Goal: Information Seeking & Learning: Get advice/opinions

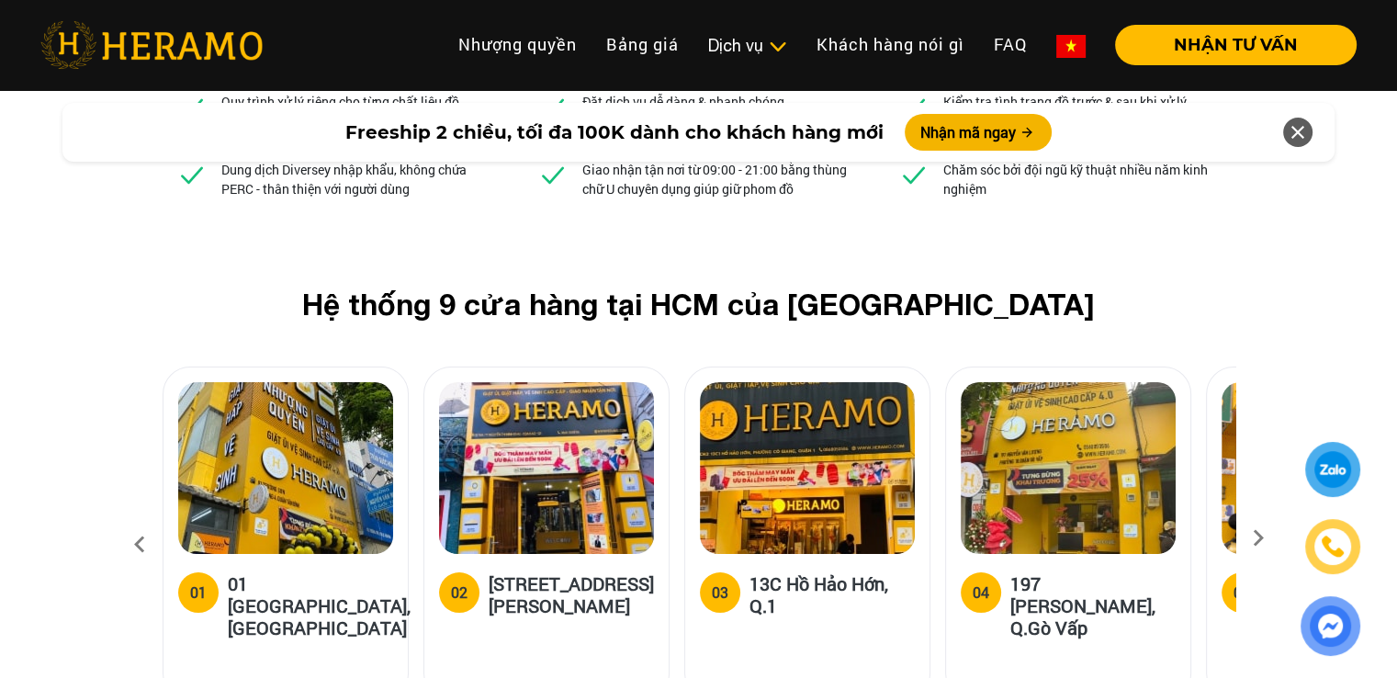
scroll to position [6888, 0]
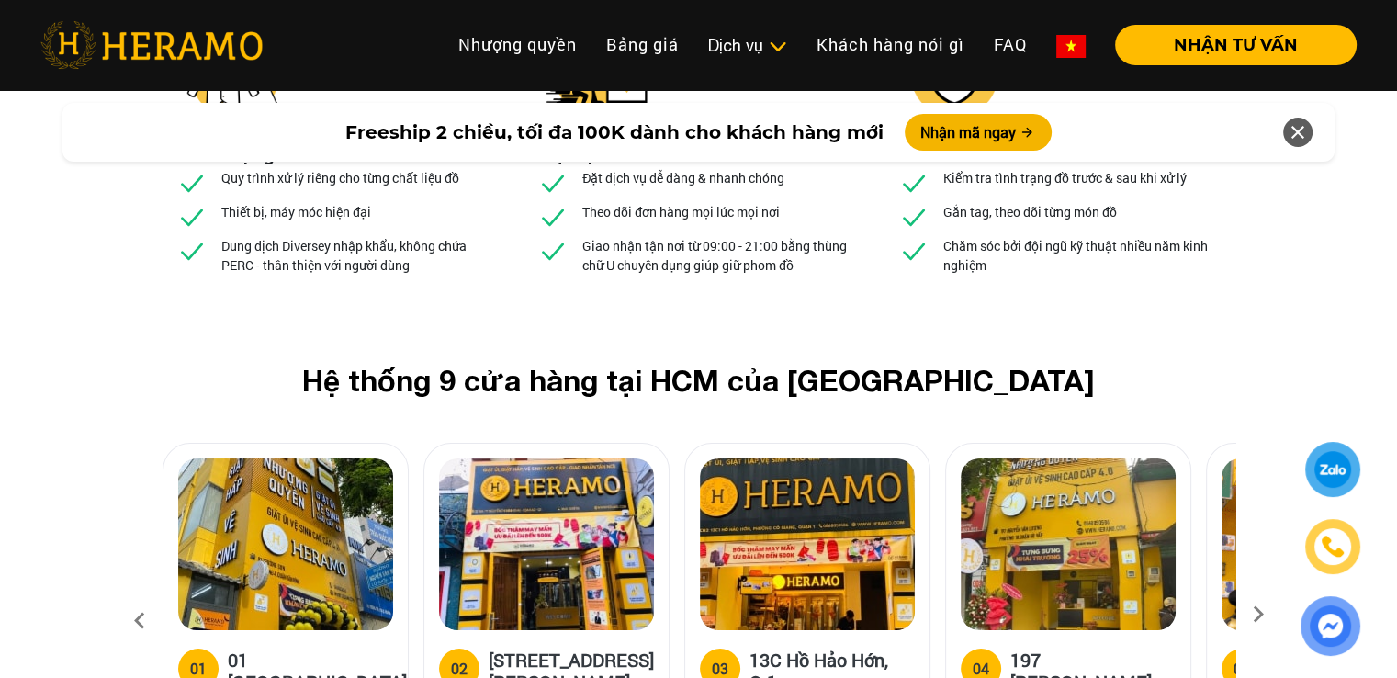
click at [1256, 614] on icon at bounding box center [1258, 620] width 33 height 12
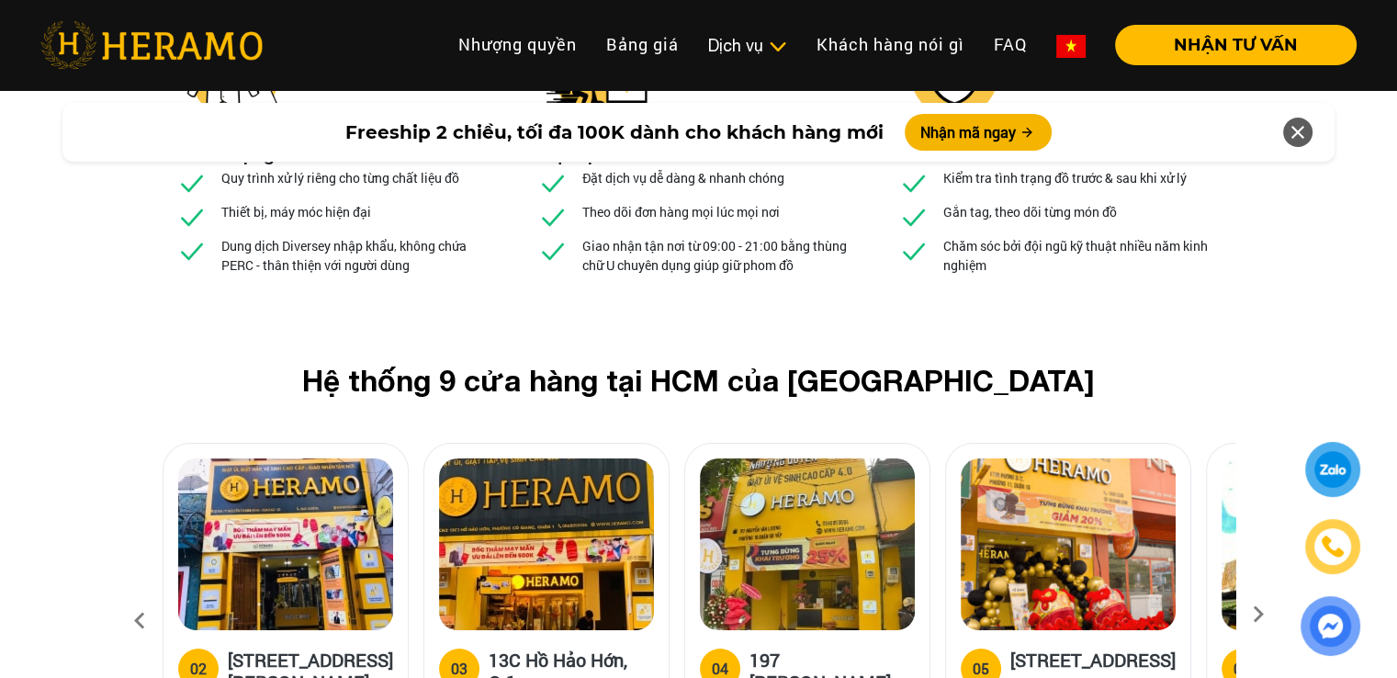
click at [1256, 614] on icon at bounding box center [1258, 620] width 33 height 12
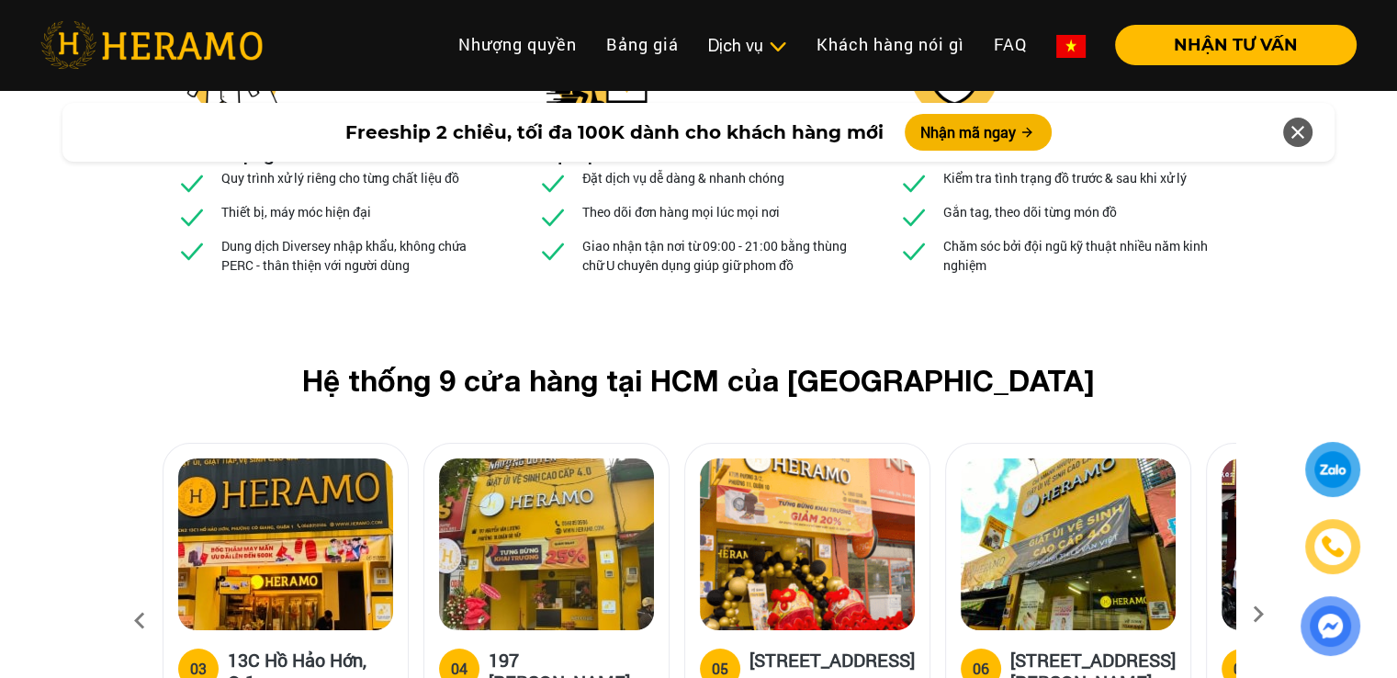
click at [1256, 614] on icon at bounding box center [1258, 620] width 33 height 12
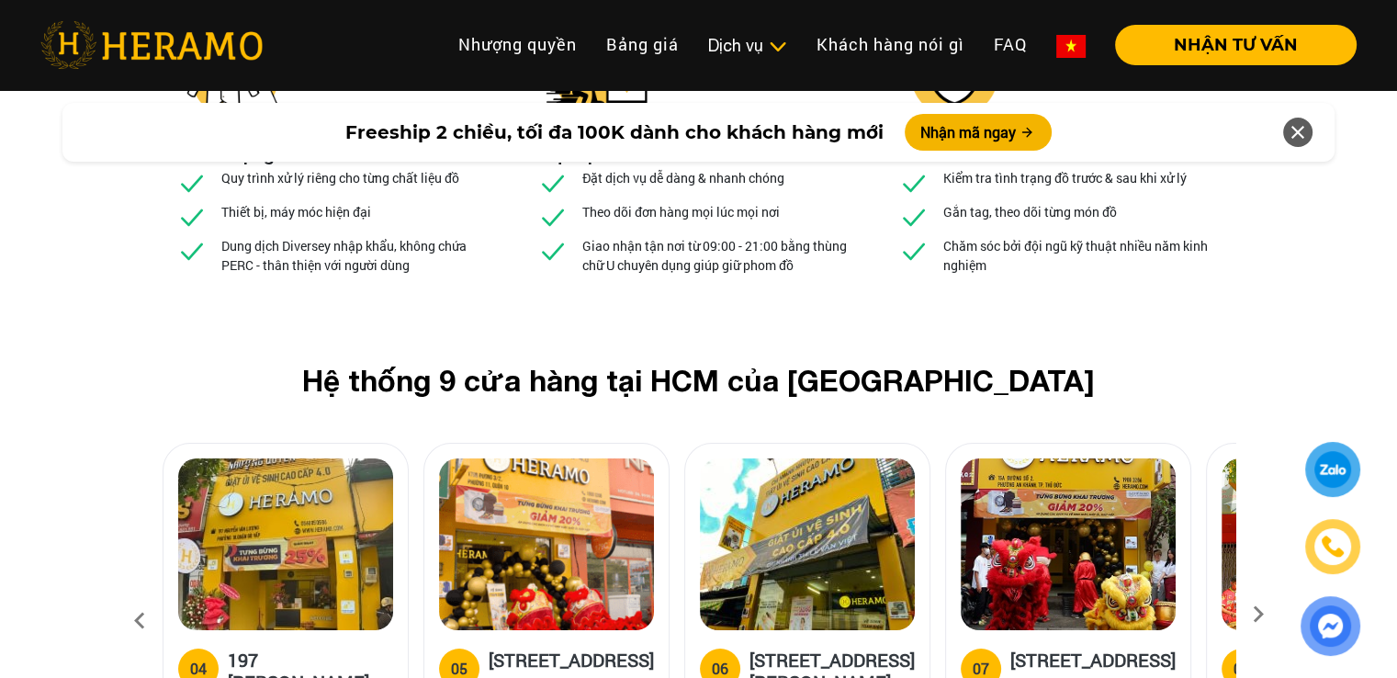
click at [1256, 614] on icon at bounding box center [1258, 620] width 33 height 12
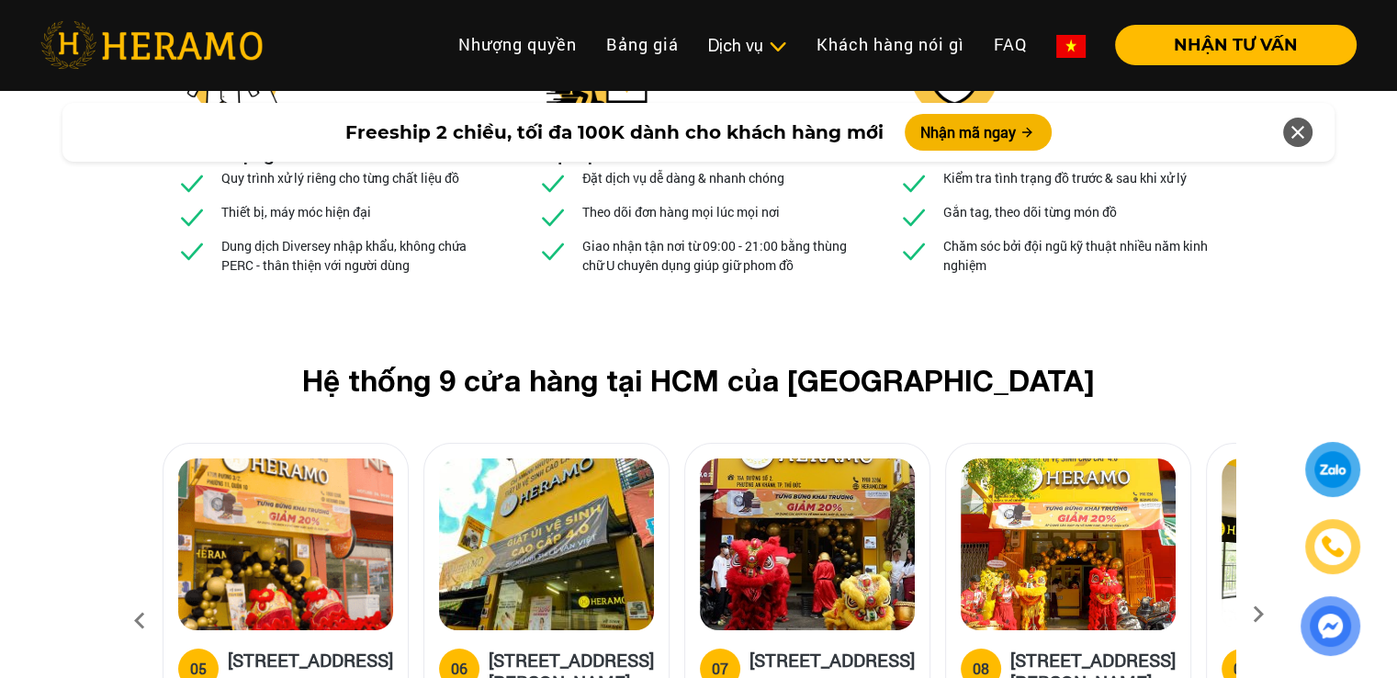
click at [1256, 614] on icon at bounding box center [1258, 620] width 33 height 12
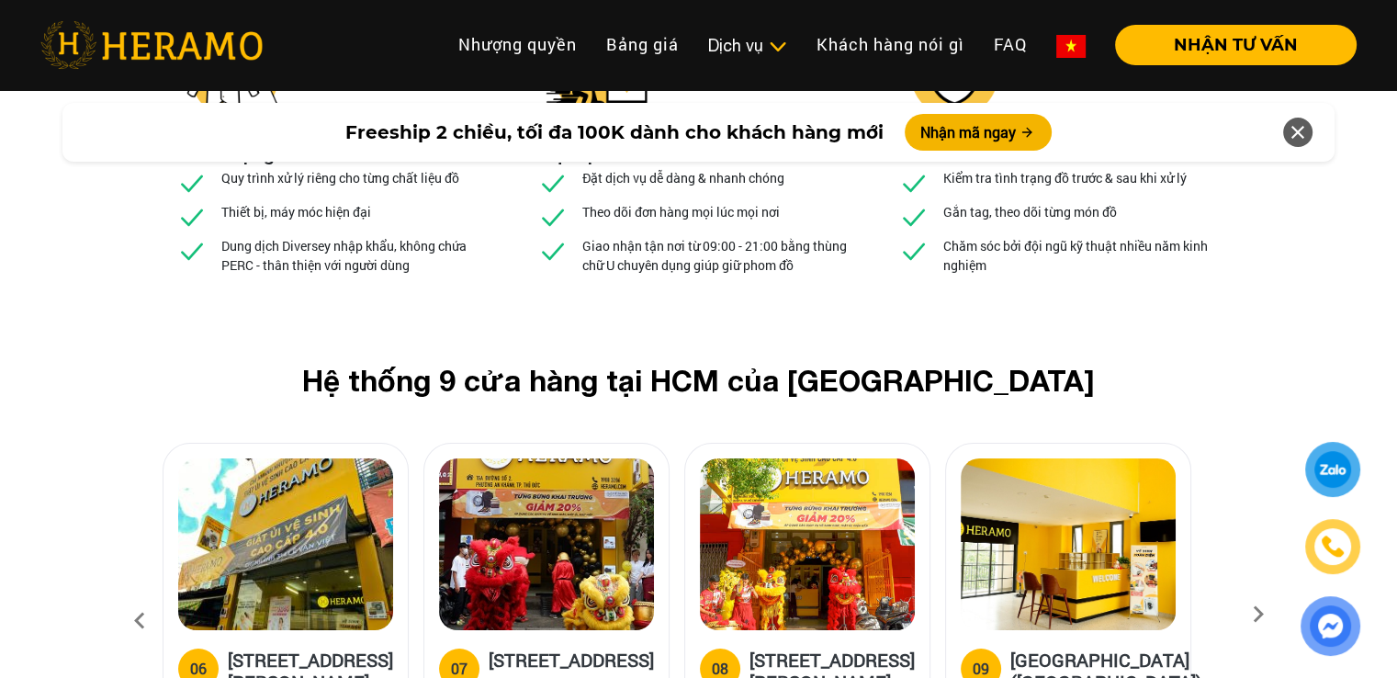
click at [1256, 614] on icon at bounding box center [1258, 620] width 33 height 12
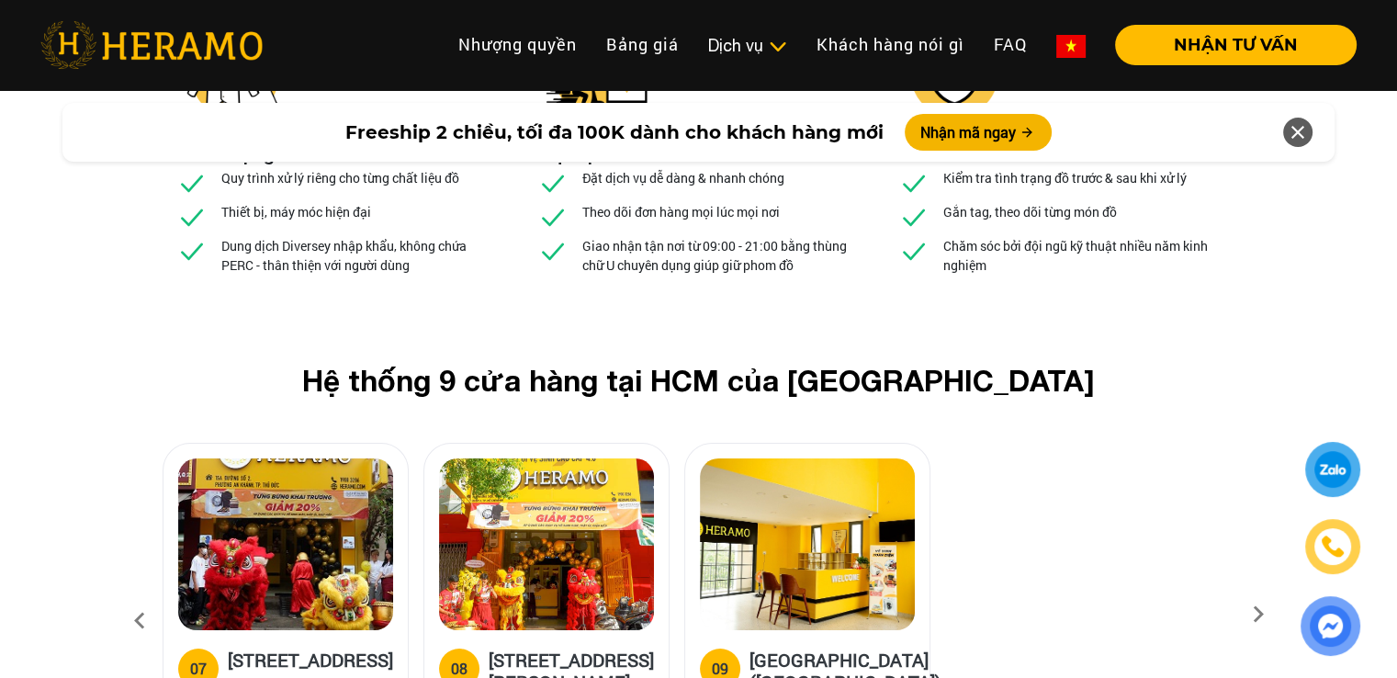
click at [1256, 614] on icon at bounding box center [1258, 620] width 33 height 12
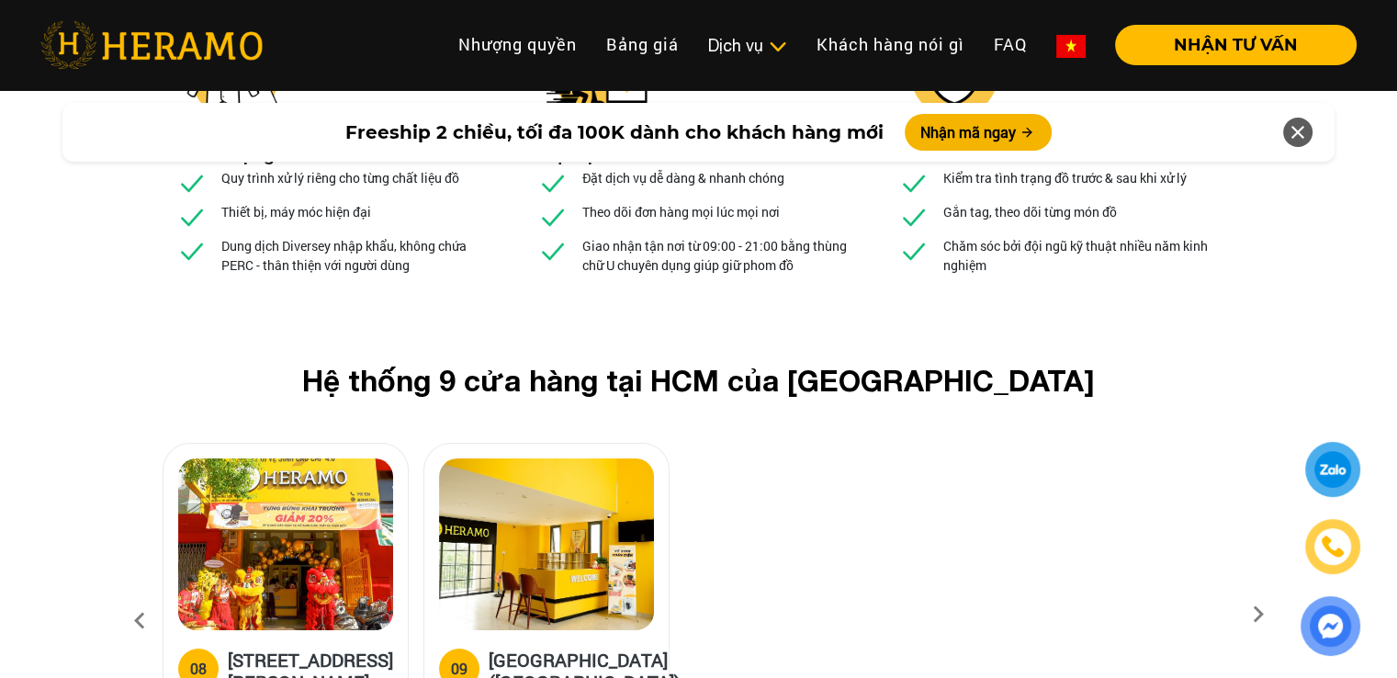
click at [1256, 614] on icon at bounding box center [1258, 620] width 33 height 12
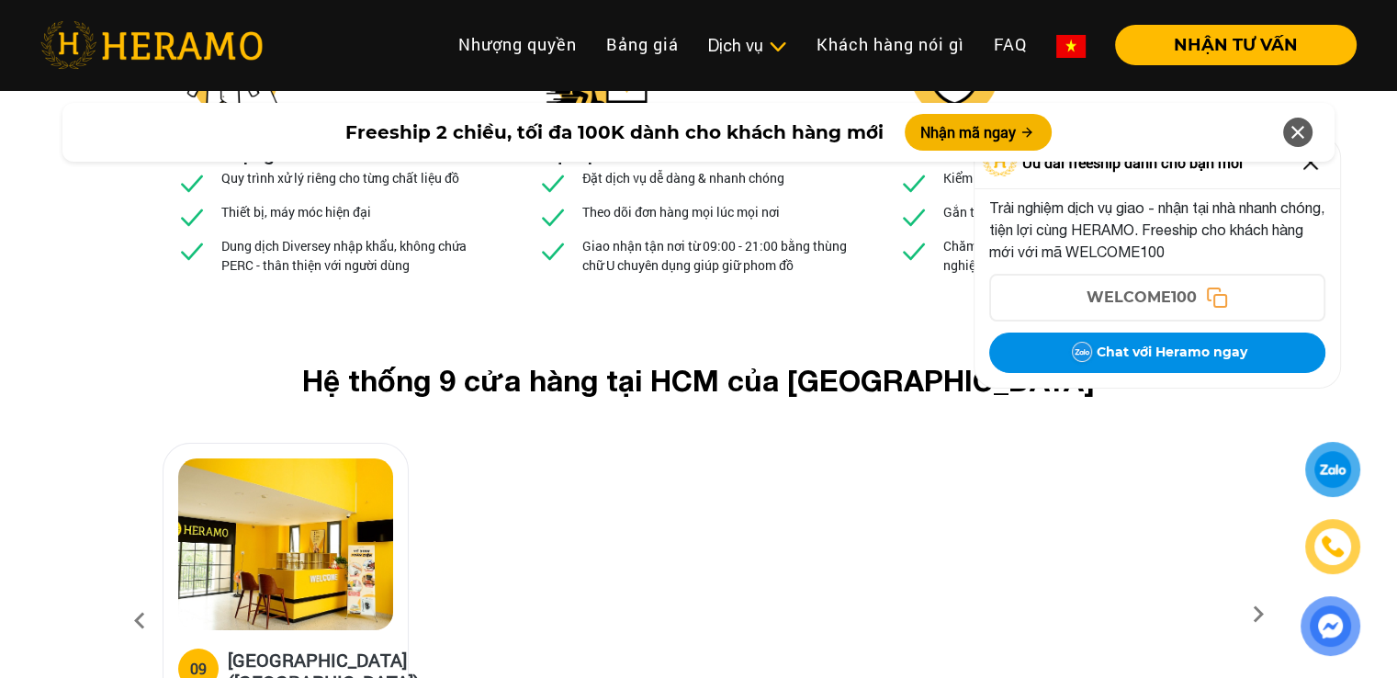
click at [1300, 132] on icon at bounding box center [1298, 132] width 22 height 33
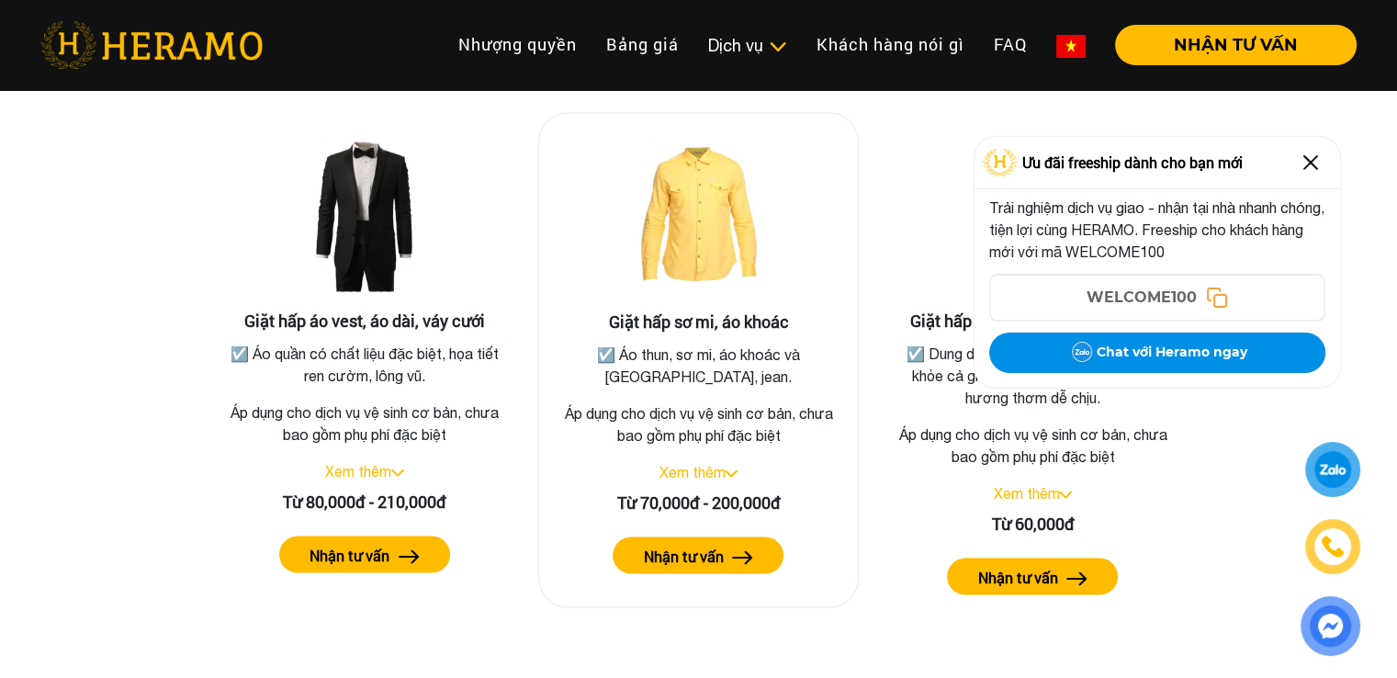
scroll to position [3398, 0]
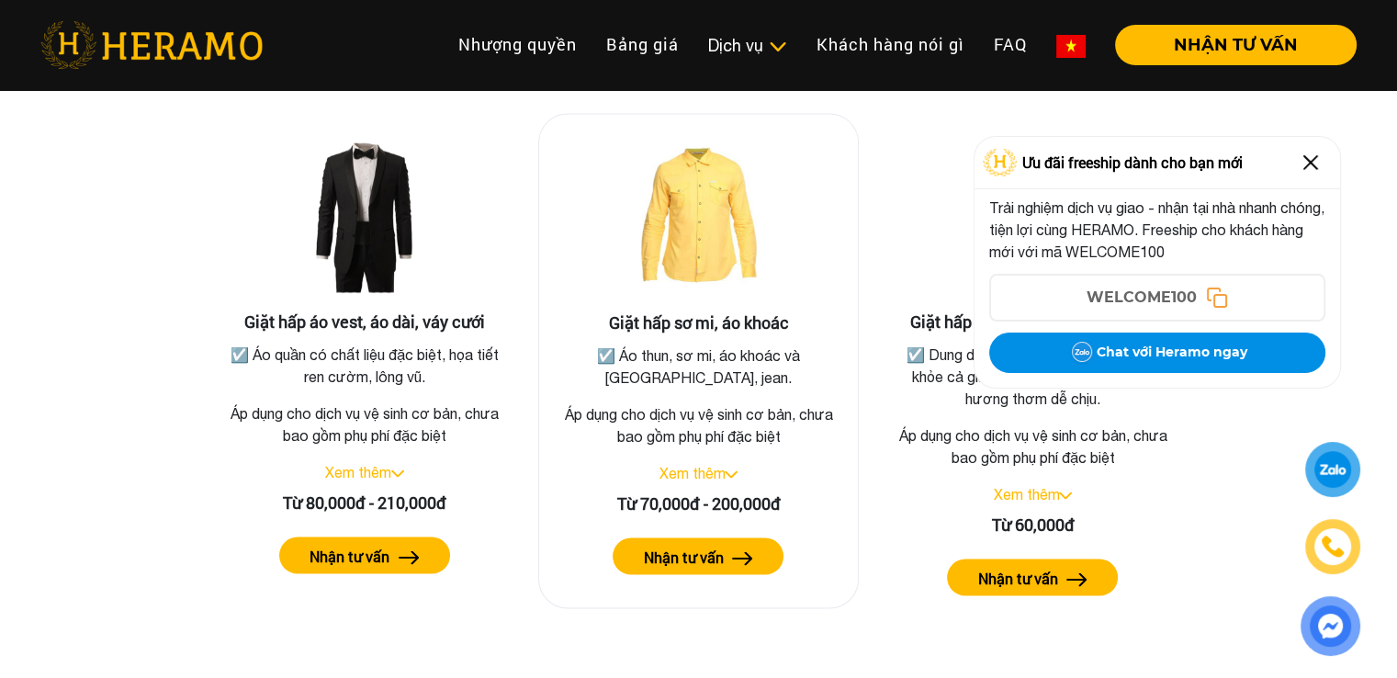
click at [721, 464] on link "Xem thêm" at bounding box center [691, 472] width 66 height 17
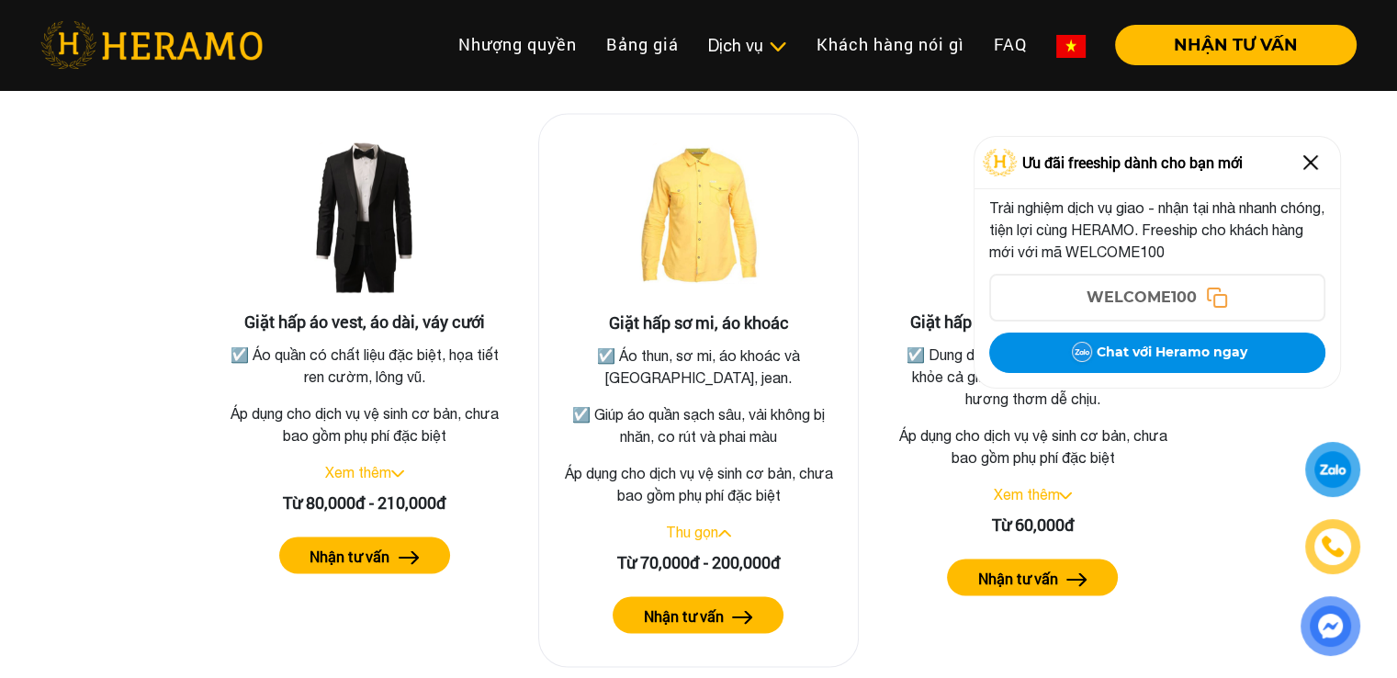
click at [768, 596] on button "Nhận tư vấn" at bounding box center [698, 614] width 171 height 37
